Goal: Use online tool/utility: Utilize a website feature to perform a specific function

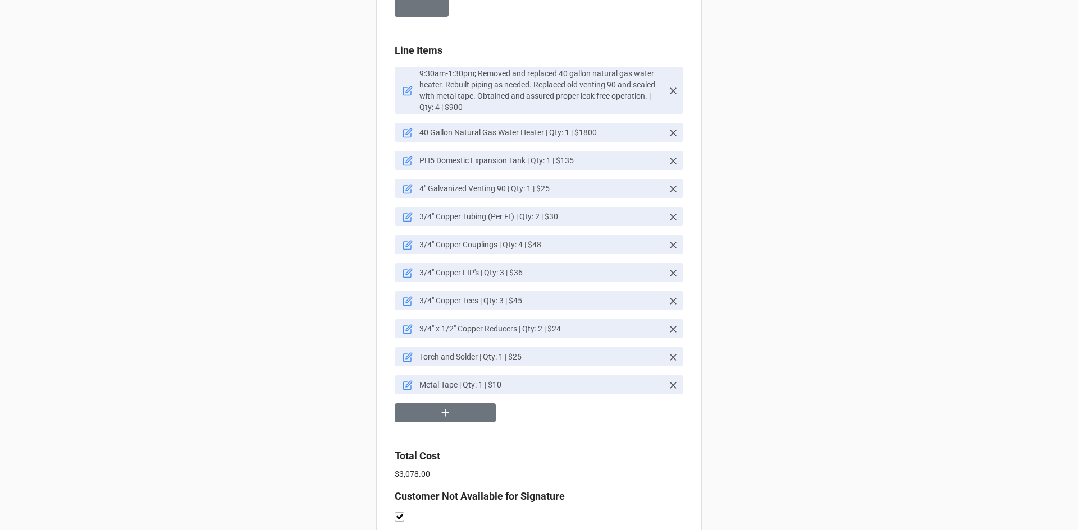
scroll to position [791, 0]
click at [439, 412] on icon "button" at bounding box center [445, 412] width 12 height 12
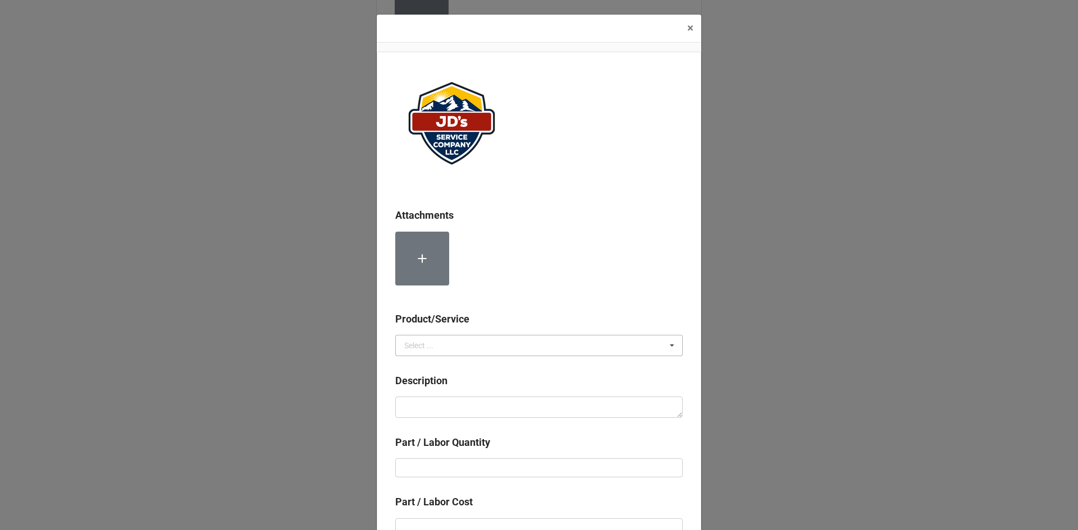
click at [668, 348] on icon at bounding box center [671, 346] width 17 height 21
click at [418, 365] on span "Services" at bounding box center [419, 366] width 29 height 9
click at [424, 410] on textarea at bounding box center [538, 407] width 287 height 21
type textarea "x"
type textarea "D"
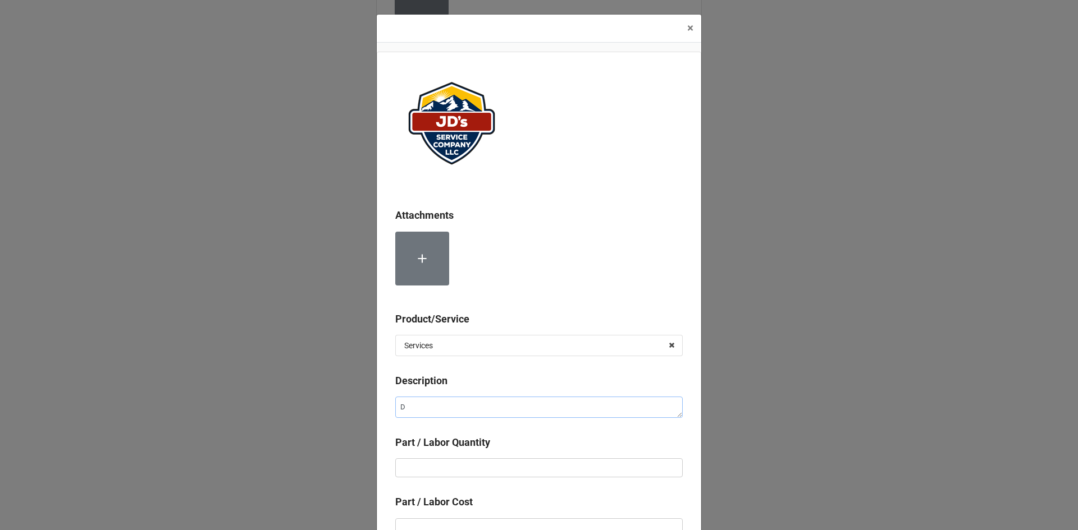
type textarea "x"
type textarea "Di"
type textarea "x"
type textarea "Die"
type textarea "x"
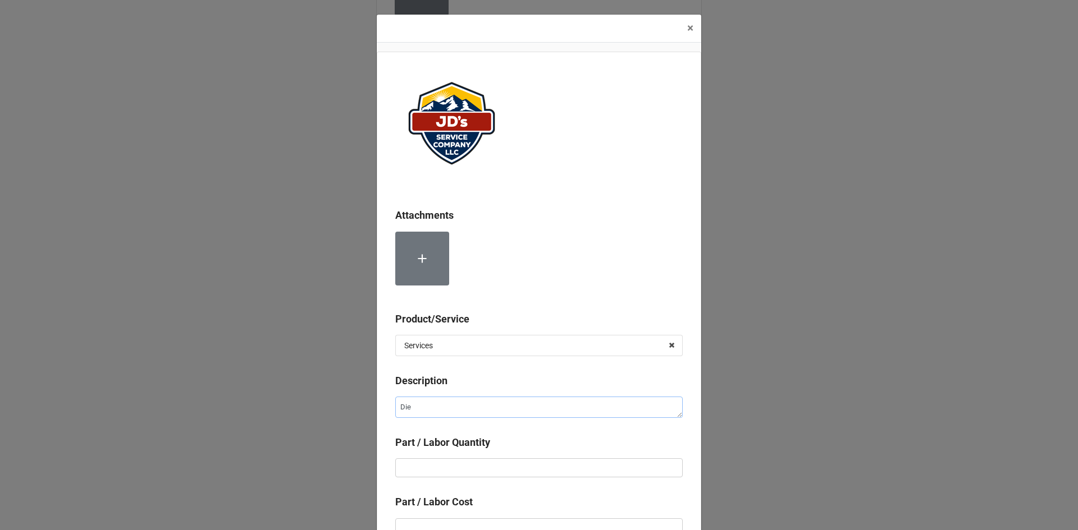
type textarea "Di"
type textarea "x"
type textarea "Dis"
type textarea "x"
type textarea "Disc"
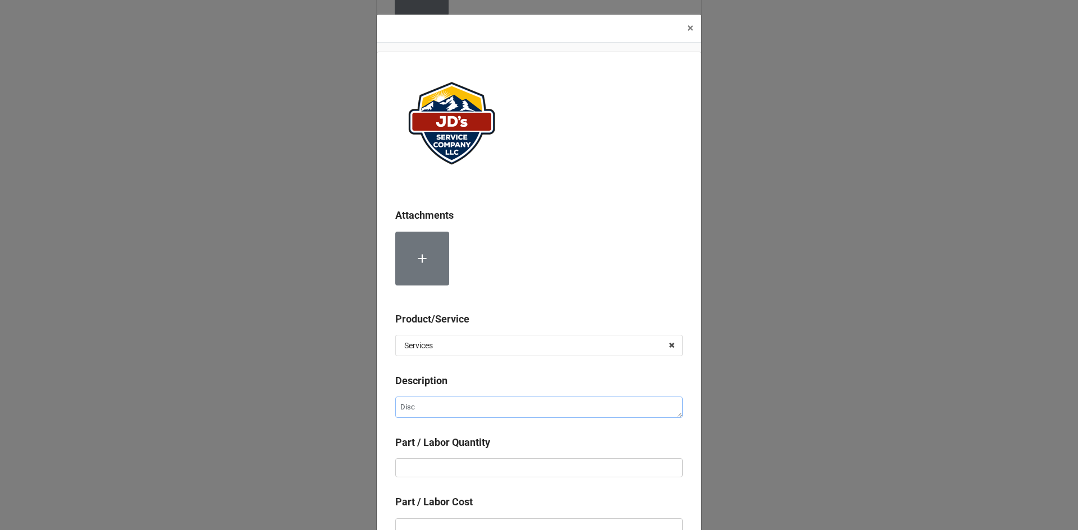
type textarea "x"
type textarea "Disco"
type textarea "x"
type textarea "Discou"
type textarea "x"
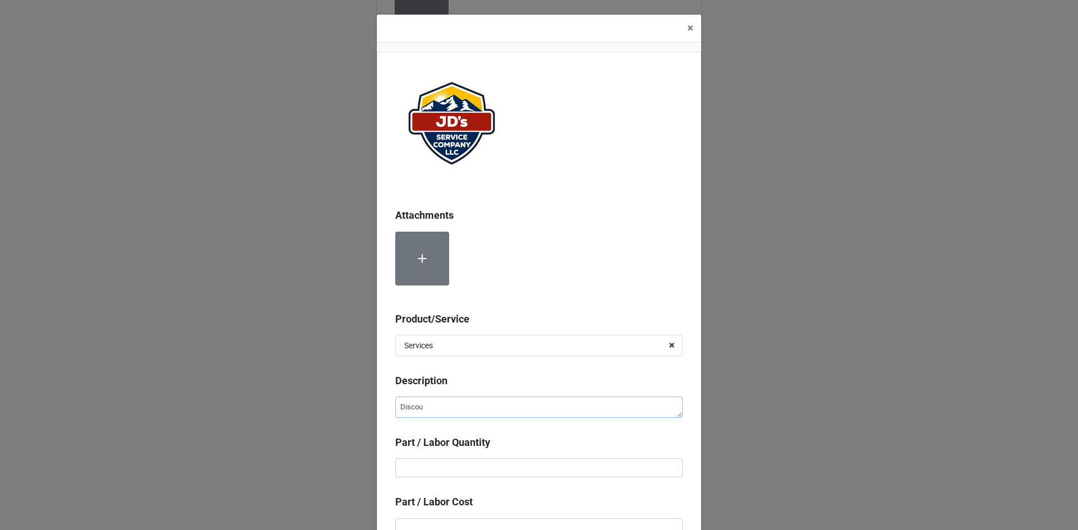
type textarea "Discoun"
type textarea "x"
type textarea "Discount"
type textarea "x"
type textarea "Discount"
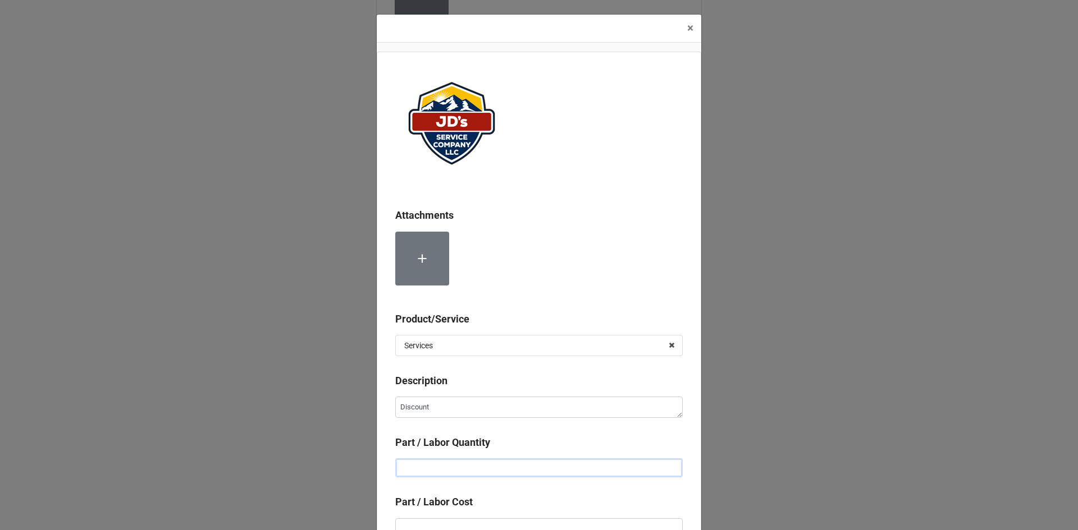
click at [413, 470] on input "text" at bounding box center [538, 468] width 287 height 19
type textarea "x"
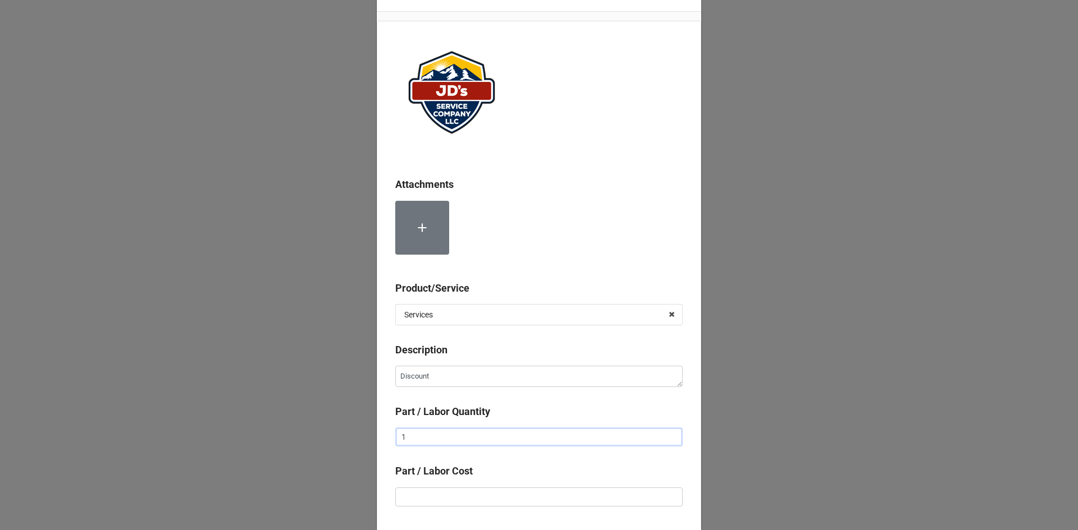
scroll to position [56, 0]
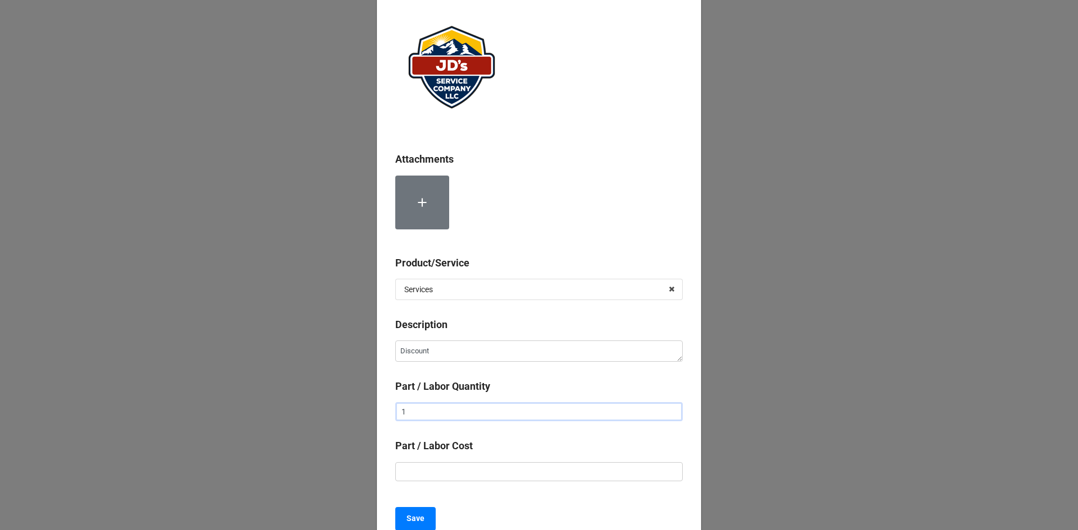
type input "1"
click at [408, 469] on input "text" at bounding box center [538, 471] width 287 height 19
type input "-"
type textarea "x"
type input "-$1.00"
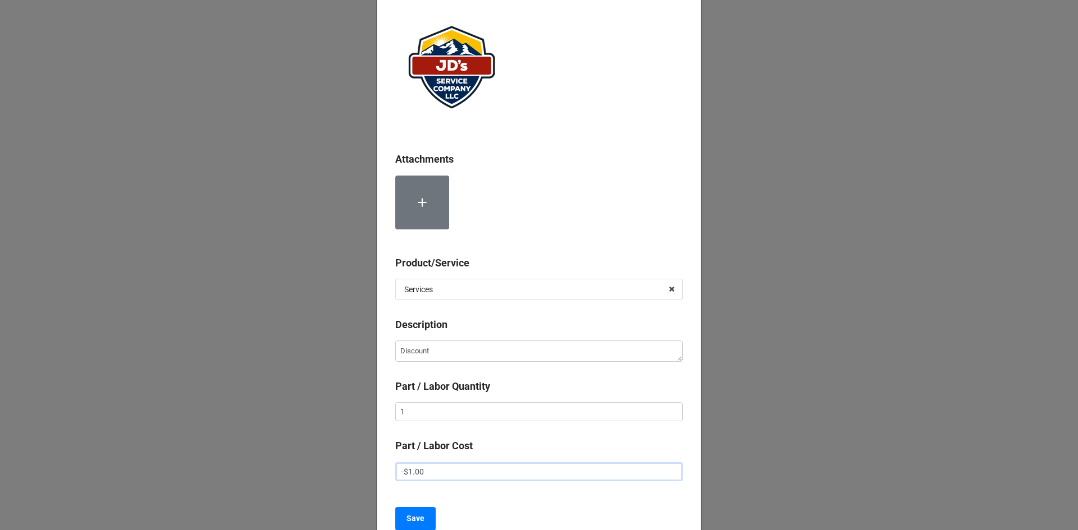
type textarea "x"
type input "-$11.00"
type textarea "x"
type input "-$112.00"
type textarea "x"
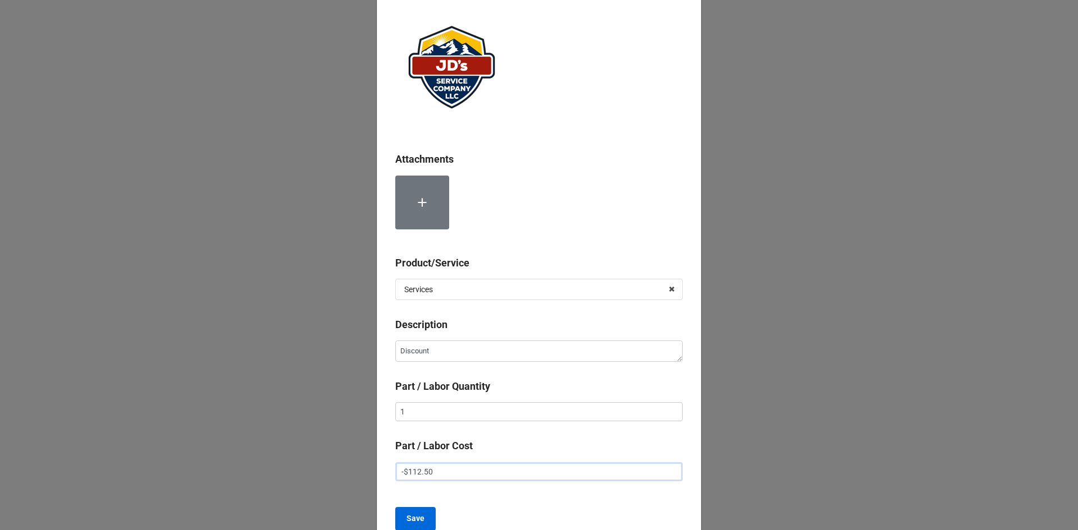
type input "-$112.50"
click at [411, 519] on b "Save" at bounding box center [415, 519] width 18 height 12
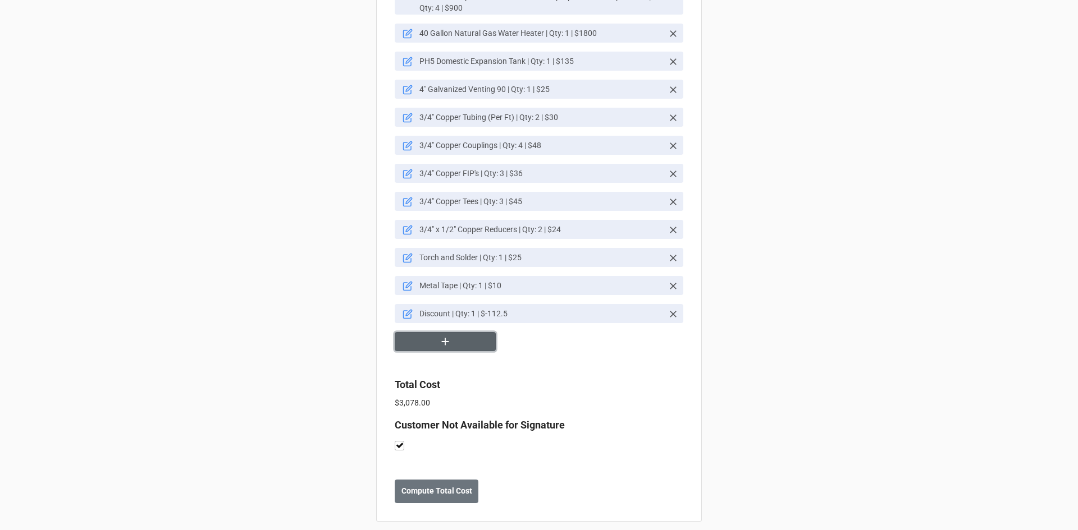
scroll to position [899, 0]
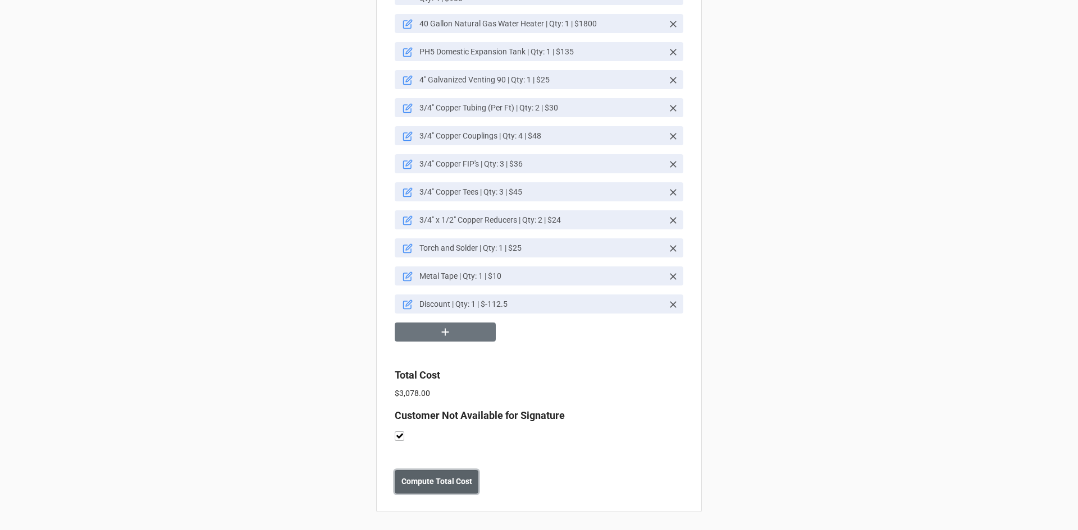
click at [428, 483] on b "Compute Total Cost" at bounding box center [436, 482] width 71 height 12
click at [408, 486] on b "Save" at bounding box center [415, 482] width 18 height 12
